Goal: Entertainment & Leisure: Consume media (video, audio)

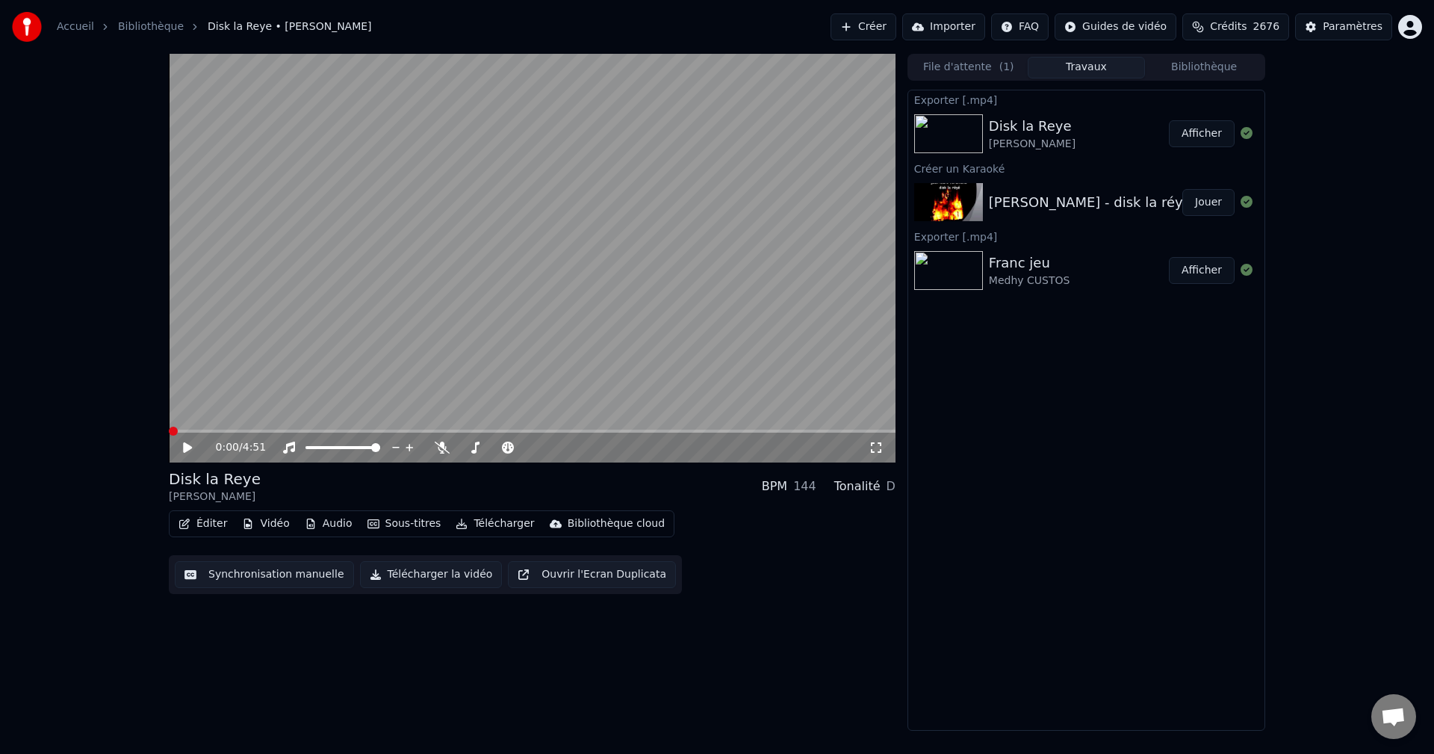
click at [1238, 66] on button "Bibliothèque" at bounding box center [1204, 68] width 118 height 22
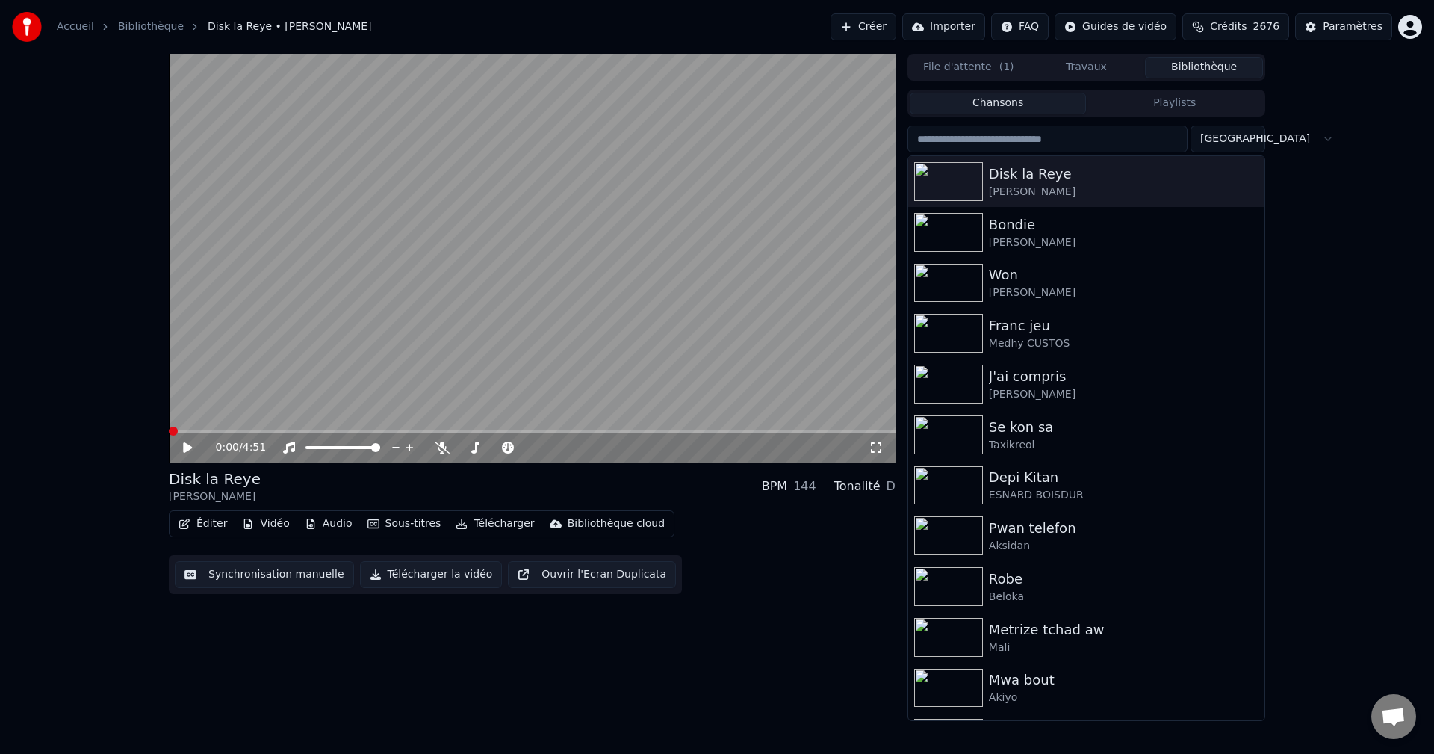
click at [1043, 144] on input "search" at bounding box center [1047, 138] width 280 height 27
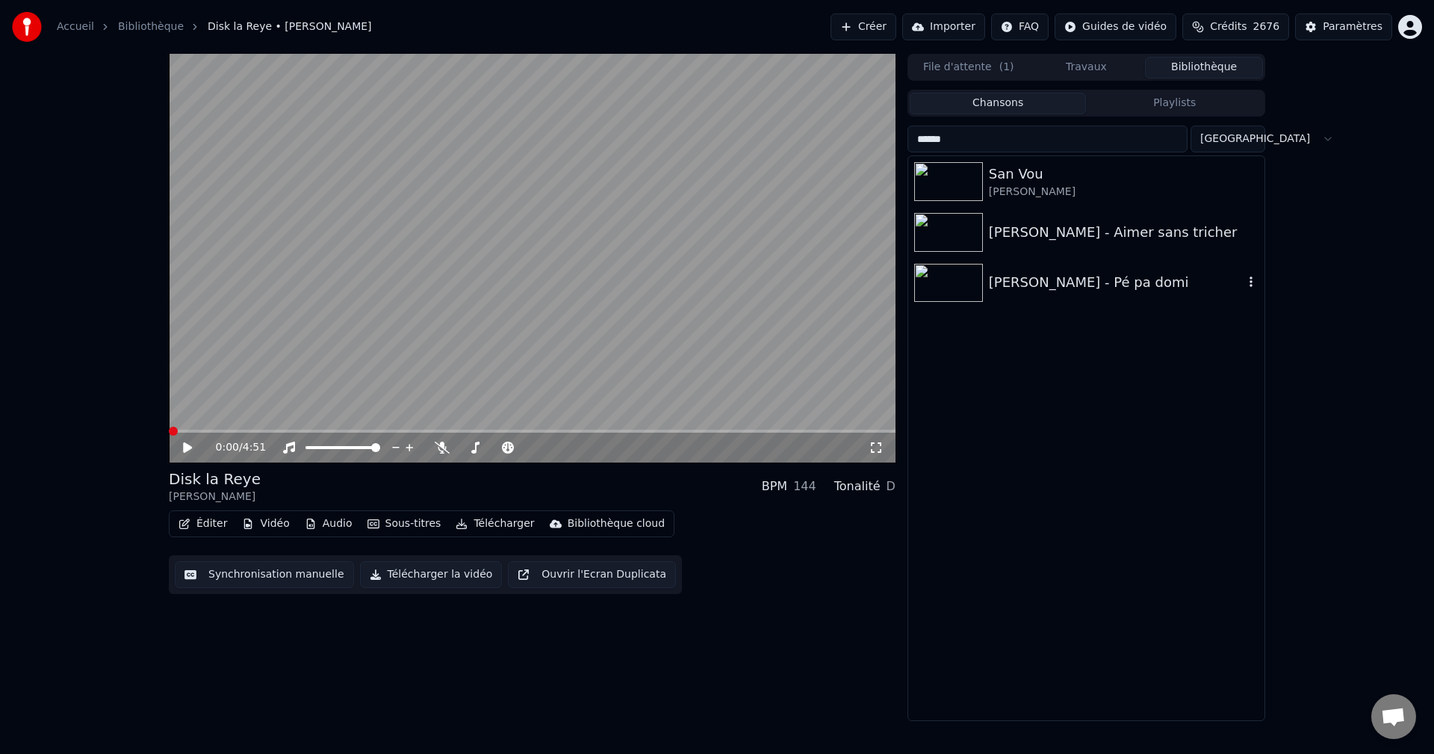
type input "******"
click at [1028, 282] on div "Yannick cabrion - Pé pa domi" at bounding box center [1116, 282] width 255 height 21
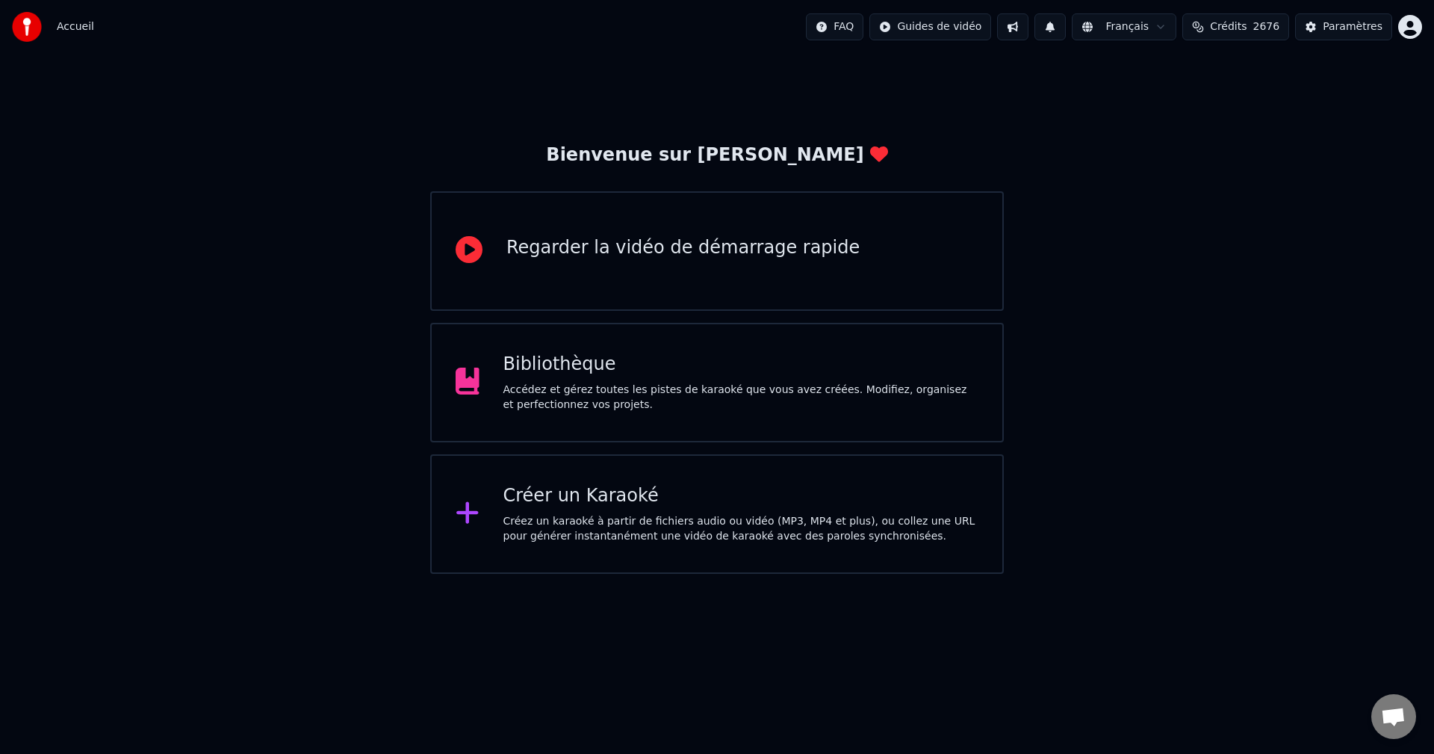
click at [678, 441] on div "Bibliothèque Accédez et gérez toutes les pistes de karaoké que vous avez créées…" at bounding box center [717, 382] width 574 height 119
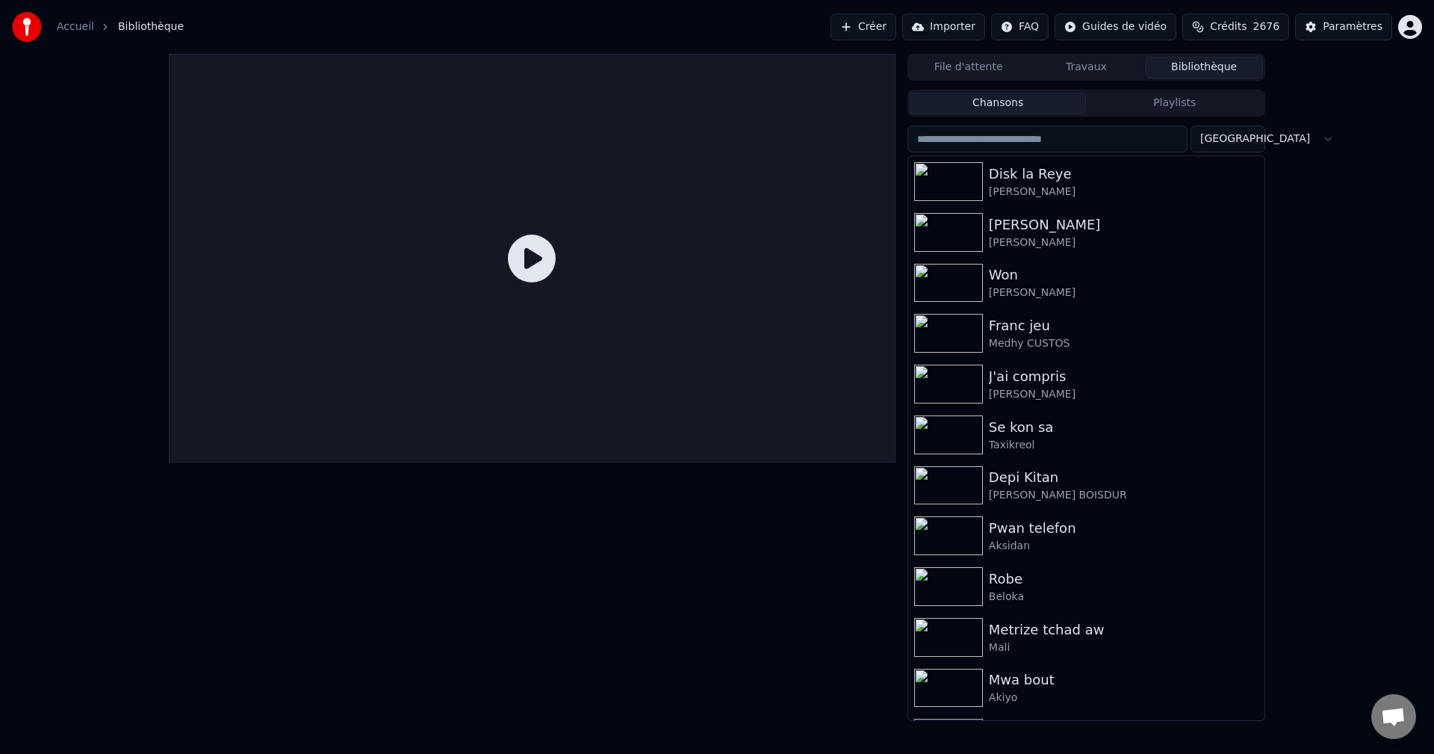
click at [1266, 34] on button "Crédits 2676" at bounding box center [1235, 26] width 107 height 27
